Goal: Transaction & Acquisition: Purchase product/service

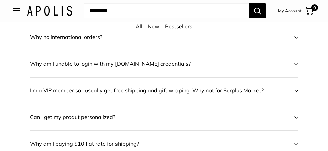
scroll to position [302, 0]
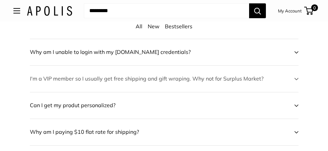
click at [298, 78] on icon at bounding box center [296, 79] width 3 height 2
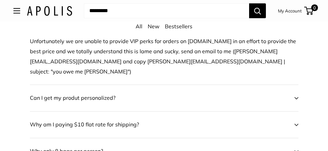
scroll to position [370, 0]
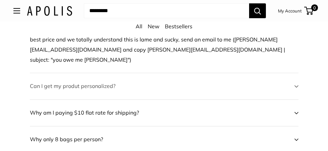
click at [298, 85] on icon at bounding box center [297, 86] width 4 height 3
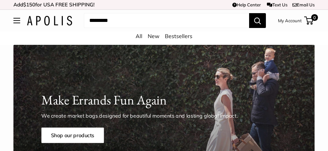
click at [13, 19] on div "Market Bags Group Gifting New Need help? Text Us: 20919 hello@apolisglobal.com …" at bounding box center [164, 20] width 328 height 15
click at [17, 21] on span "Open menu" at bounding box center [17, 20] width 2 height 2
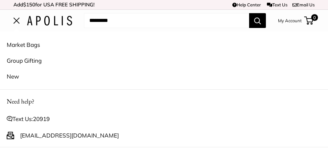
click at [21, 43] on link "Market Bags" at bounding box center [164, 45] width 315 height 16
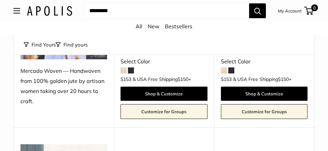
scroll to position [302, 0]
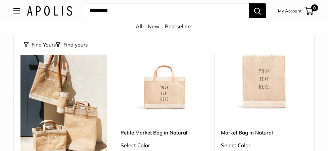
click at [255, 128] on link "Market Bag in Natural" at bounding box center [264, 132] width 87 height 8
